Goal: Task Accomplishment & Management: Use online tool/utility

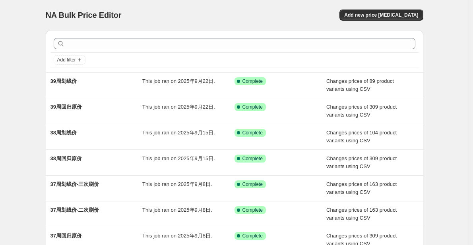
click at [458, 89] on div "NA Bulk Price Editor. This page is ready NA Bulk Price Editor Add new price [ME…" at bounding box center [234, 204] width 468 height 409
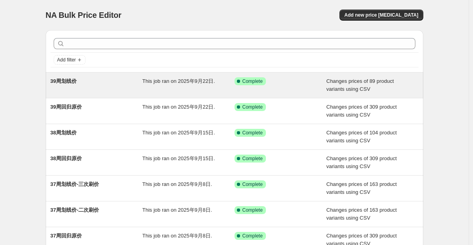
click at [167, 83] on span "This job ran on 2025年9月22日." at bounding box center [178, 81] width 73 height 6
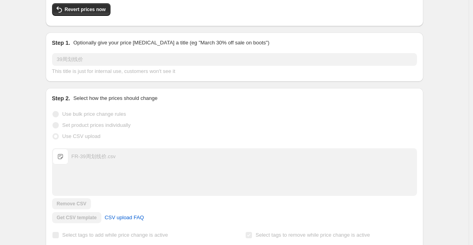
scroll to position [238, 0]
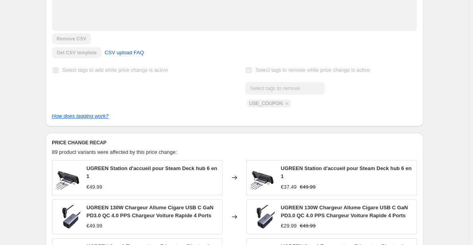
click at [26, 100] on div "39周划线价. This page is ready 39周划线价 Success Complete Complete Price revert schedu…" at bounding box center [234, 124] width 468 height 725
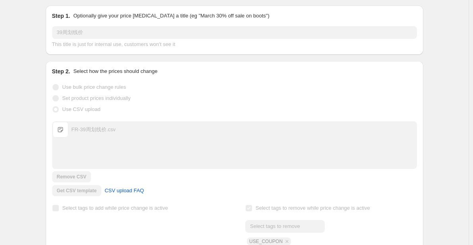
scroll to position [0, 0]
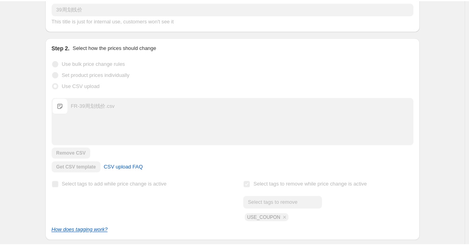
scroll to position [238, 0]
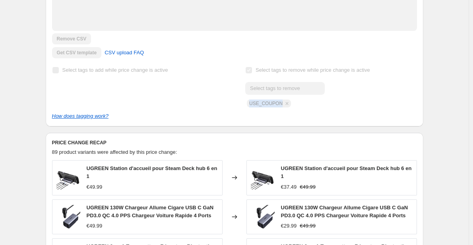
drag, startPoint x: 251, startPoint y: 102, endPoint x: 288, endPoint y: 106, distance: 37.1
click at [288, 106] on div "Submit USE_COUPON" at bounding box center [330, 94] width 171 height 25
copy span "USE_COUPON"
